Goal: Information Seeking & Learning: Learn about a topic

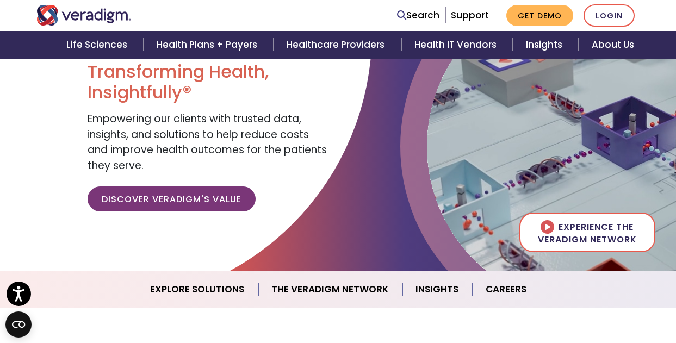
scroll to position [217, 0]
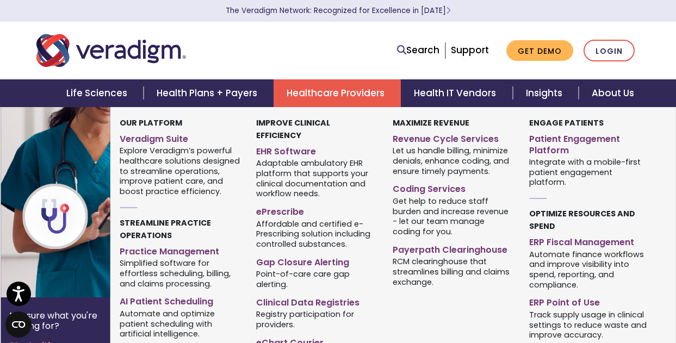
click at [329, 95] on link "Healthcare Providers" at bounding box center [336, 93] width 127 height 28
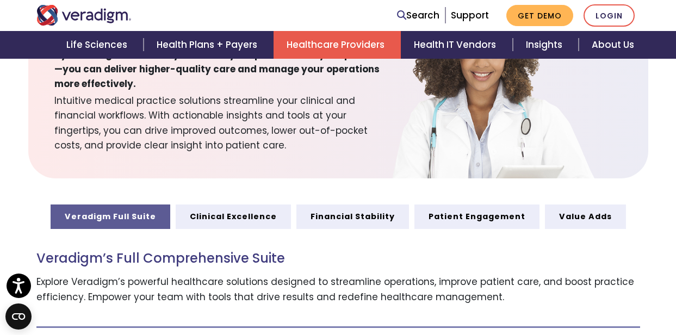
scroll to position [435, 0]
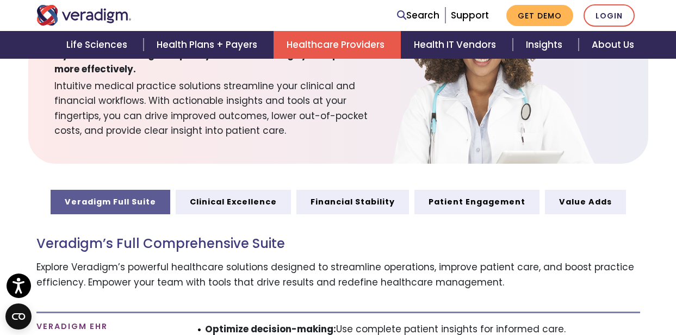
click at [332, 225] on div "Veradigm’s Full Comprehensive Suite Explore Veradigm’s powerful healthcare solu…" at bounding box center [337, 263] width 603 height 99
click at [10, 129] on section "Unlock Your Practice’s Full Potential By focusing on what truly matters—your pa…" at bounding box center [338, 76] width 676 height 176
